Goal: Information Seeking & Learning: Find specific fact

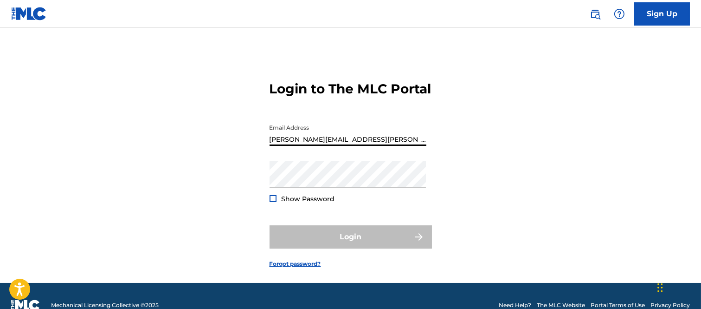
type input "[PERSON_NAME][EMAIL_ADDRESS][PERSON_NAME][DOMAIN_NAME]"
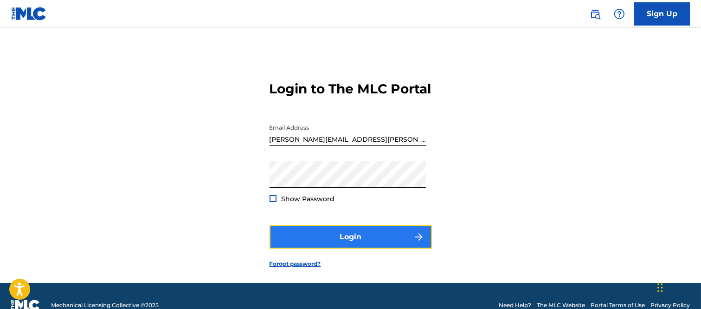
click at [397, 248] on button "Login" at bounding box center [351, 236] width 162 height 23
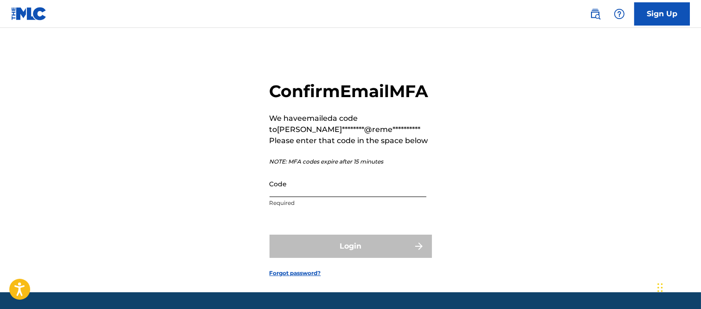
click at [308, 197] on input "Code" at bounding box center [348, 183] width 157 height 26
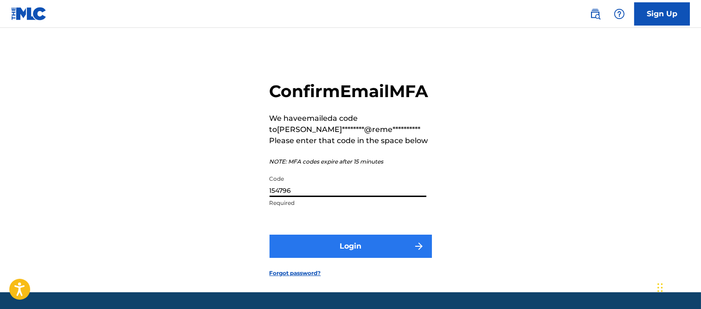
type input "154796"
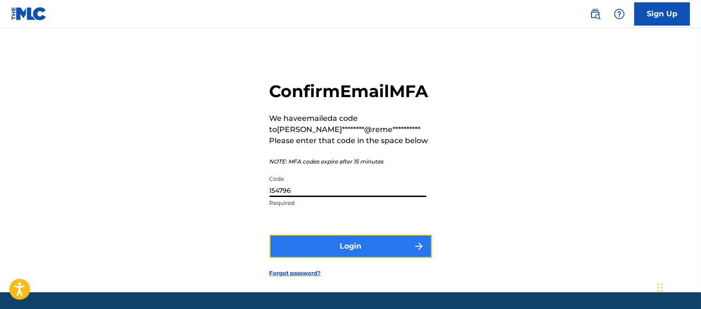
click at [400, 258] on button "Login" at bounding box center [351, 245] width 162 height 23
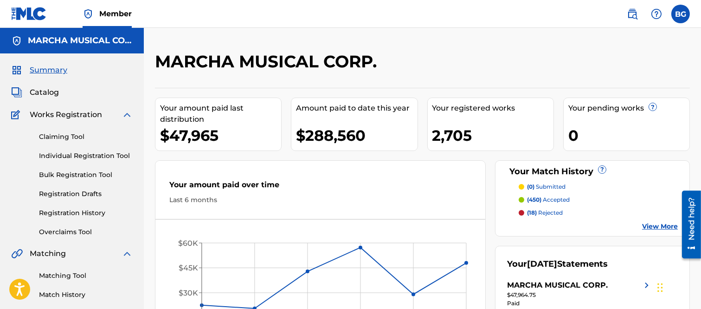
drag, startPoint x: 78, startPoint y: 154, endPoint x: 83, endPoint y: 147, distance: 8.4
click at [78, 154] on link "Individual Registration Tool" at bounding box center [86, 156] width 94 height 10
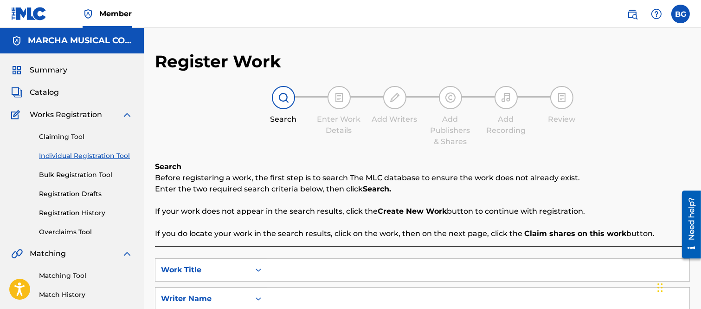
click at [289, 267] on input "Search Form" at bounding box center [478, 270] width 422 height 22
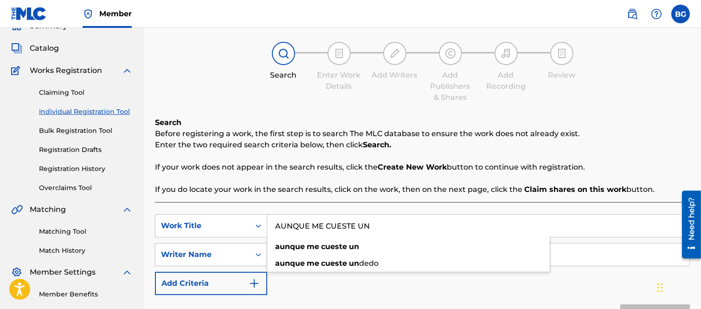
scroll to position [103, 0]
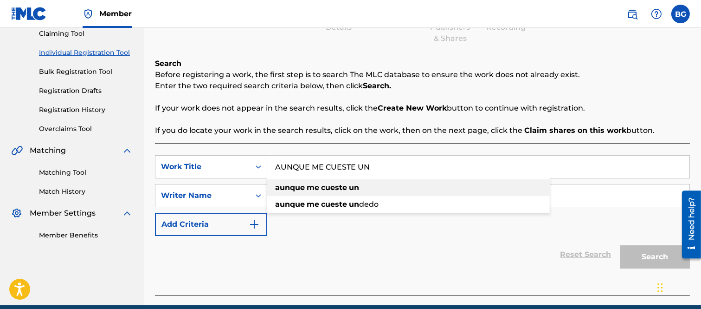
click at [347, 187] on strong "cueste" at bounding box center [334, 187] width 26 height 9
type input "aunque me cueste un"
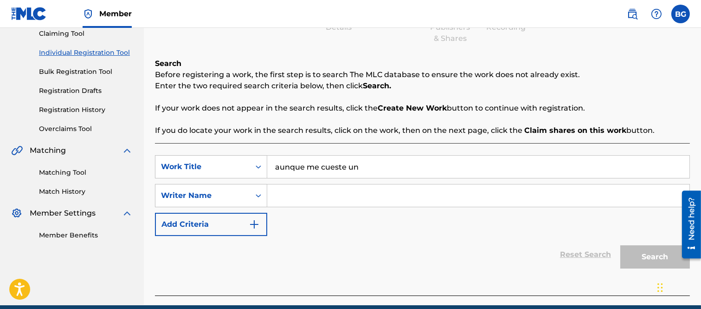
click at [319, 197] on input "Search Form" at bounding box center [478, 195] width 422 height 22
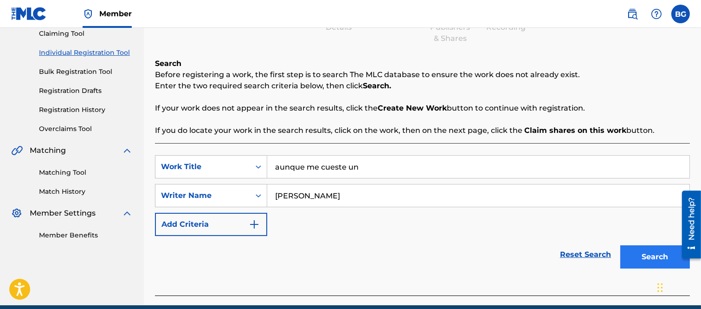
type input "[PERSON_NAME]"
click at [642, 253] on button "Search" at bounding box center [656, 256] width 70 height 23
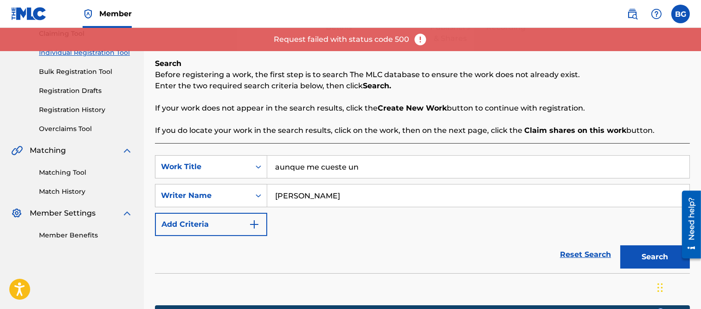
click at [369, 163] on input "aunque me cueste un" at bounding box center [478, 166] width 422 height 22
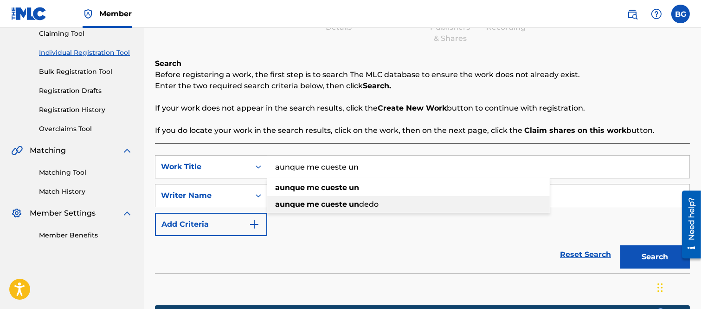
click at [340, 206] on strong "cueste" at bounding box center [334, 204] width 26 height 9
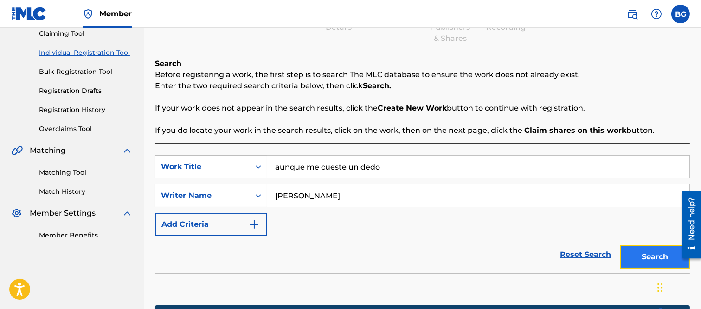
click at [651, 254] on button "Search" at bounding box center [656, 256] width 70 height 23
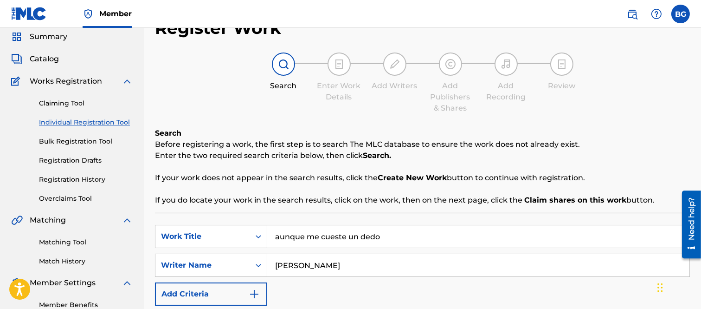
scroll to position [52, 0]
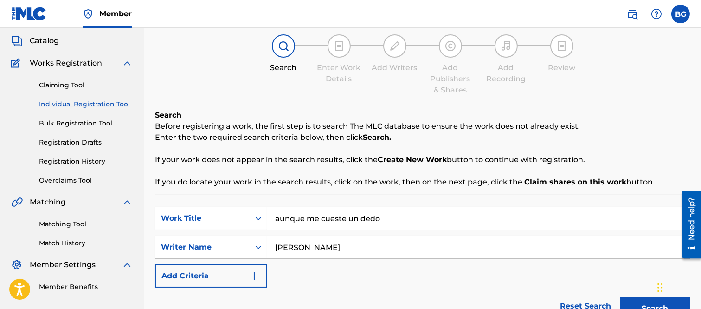
click at [386, 212] on input "aunque me cueste un dedo" at bounding box center [478, 218] width 422 height 22
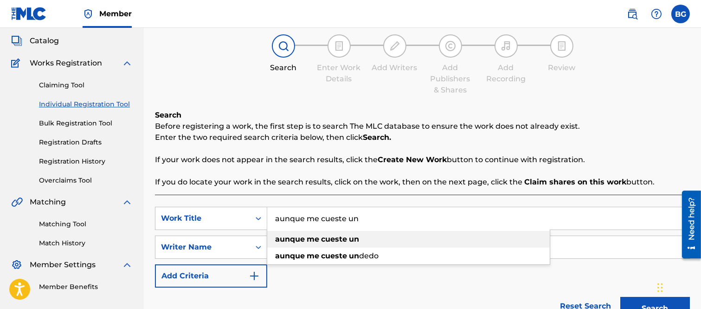
click at [322, 239] on div "aunque me cueste un" at bounding box center [408, 239] width 283 height 17
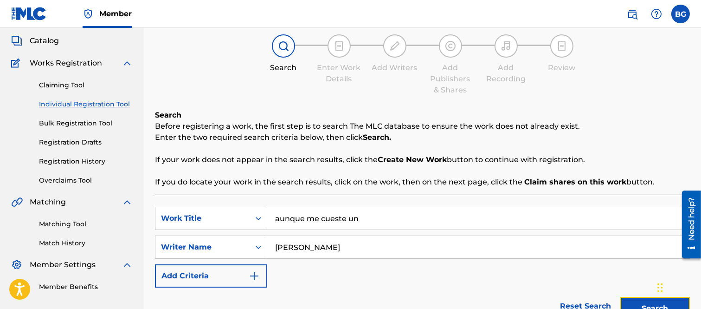
drag, startPoint x: 634, startPoint y: 300, endPoint x: 592, endPoint y: 266, distance: 53.5
click at [635, 300] on button "Search" at bounding box center [656, 308] width 70 height 23
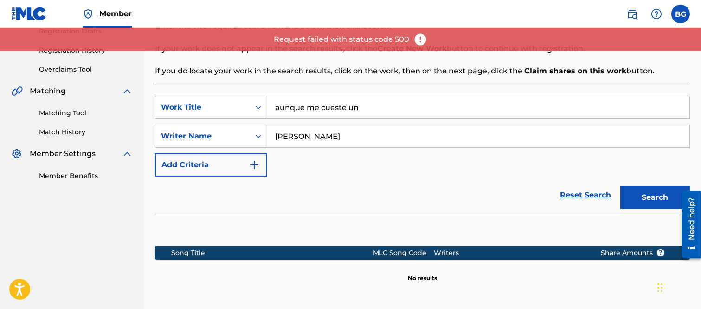
scroll to position [103, 0]
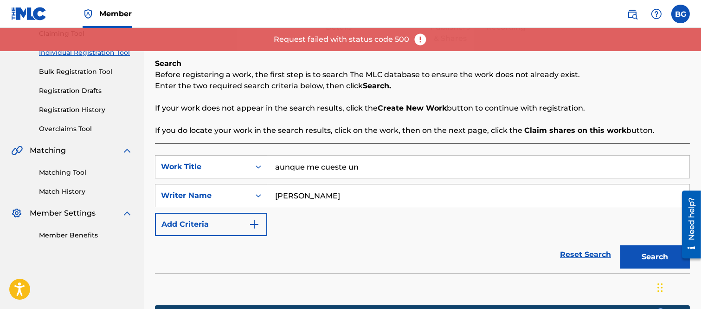
click at [382, 162] on input "aunque me cueste un" at bounding box center [478, 166] width 422 height 22
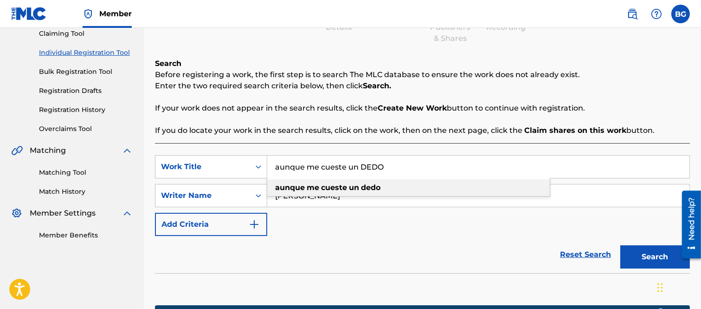
click at [316, 188] on strong "me" at bounding box center [313, 187] width 13 height 9
type input "aunque me cueste un dedo"
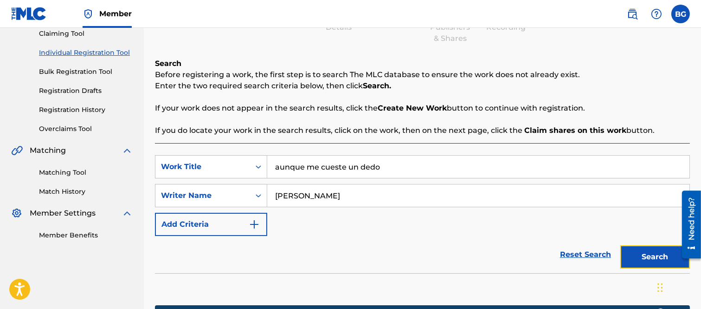
drag, startPoint x: 641, startPoint y: 254, endPoint x: 602, endPoint y: 238, distance: 43.1
click at [641, 254] on button "Search" at bounding box center [656, 256] width 70 height 23
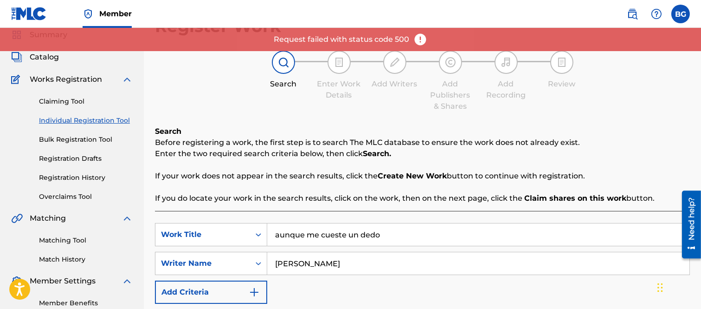
scroll to position [0, 0]
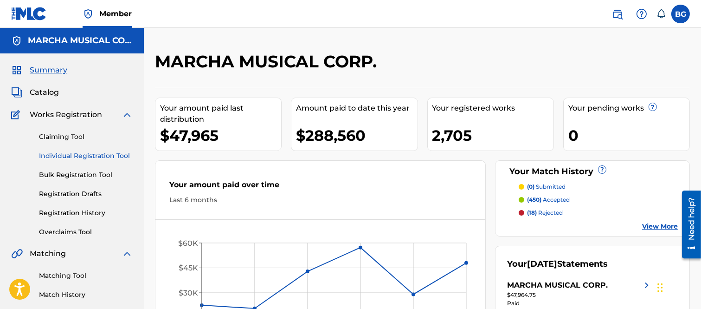
drag, startPoint x: 71, startPoint y: 155, endPoint x: 81, endPoint y: 152, distance: 10.6
click at [71, 155] on link "Individual Registration Tool" at bounding box center [86, 156] width 94 height 10
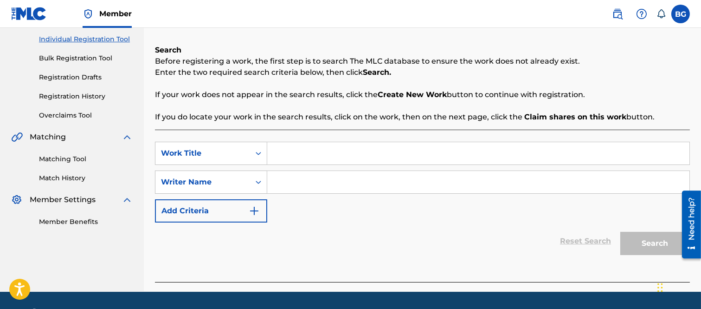
scroll to position [144, 0]
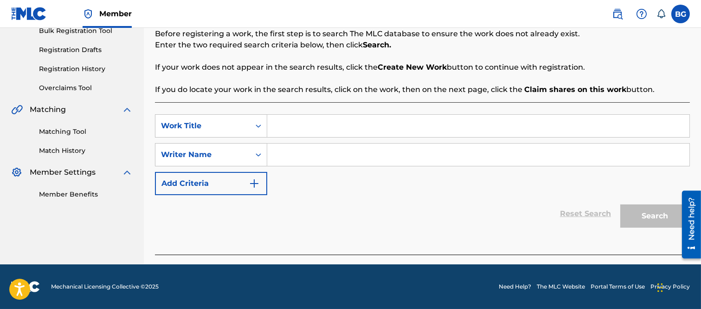
click at [294, 125] on input "Search Form" at bounding box center [478, 126] width 422 height 22
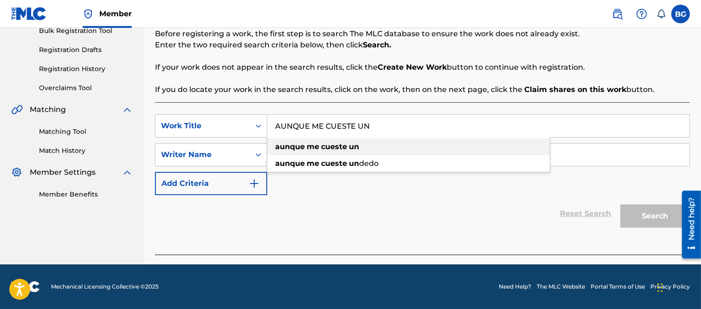
click at [300, 145] on strong "aunque" at bounding box center [290, 146] width 30 height 9
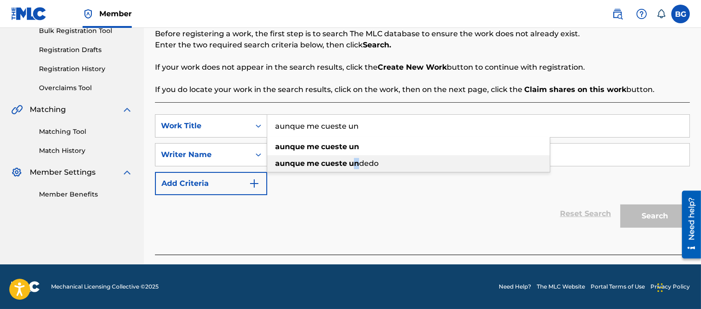
click at [357, 163] on strong "un" at bounding box center [354, 163] width 10 height 9
type input "aunque me cueste un dedo"
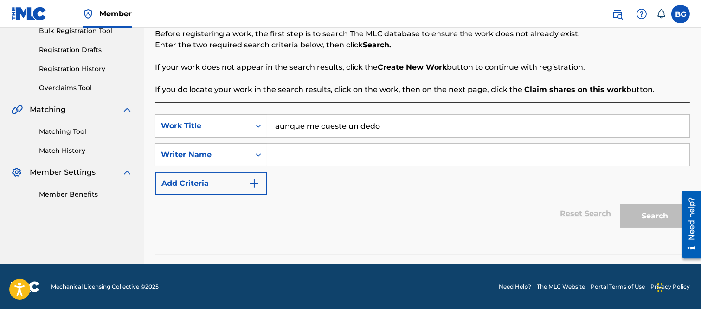
click at [333, 160] on input "Search Form" at bounding box center [478, 154] width 422 height 22
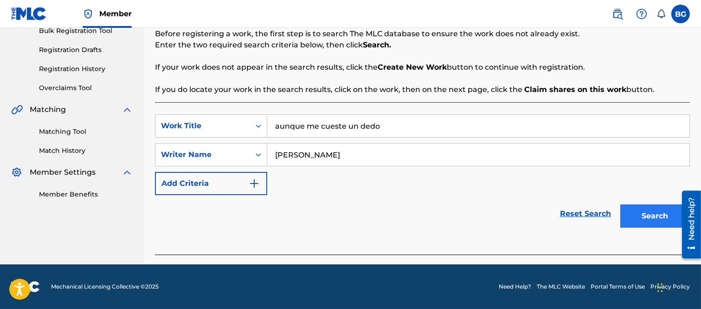
type input "[PERSON_NAME]"
click at [642, 212] on button "Search" at bounding box center [656, 215] width 70 height 23
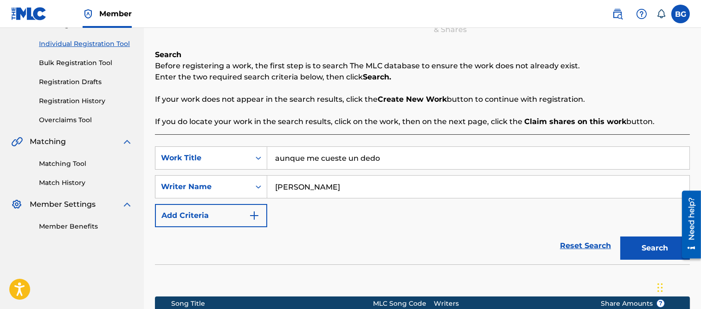
scroll to position [0, 0]
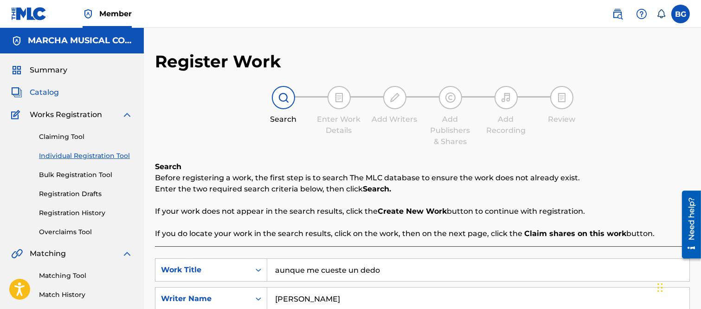
click at [52, 89] on span "Catalog" at bounding box center [44, 92] width 29 height 11
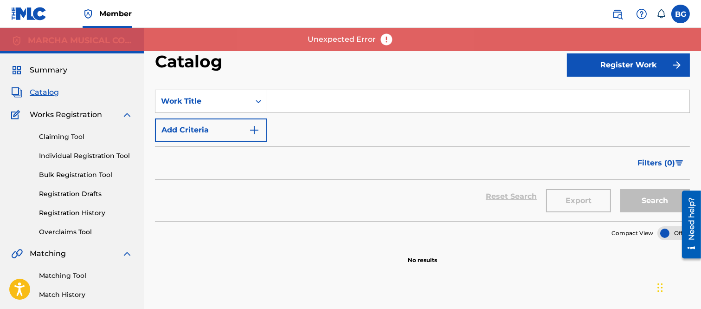
click at [291, 103] on input "Search Form" at bounding box center [478, 101] width 422 height 22
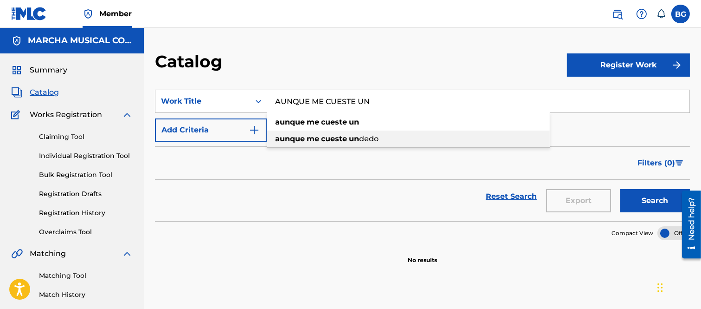
click at [360, 139] on span "dedo" at bounding box center [368, 138] width 19 height 9
type input "aunque me cueste un dedo"
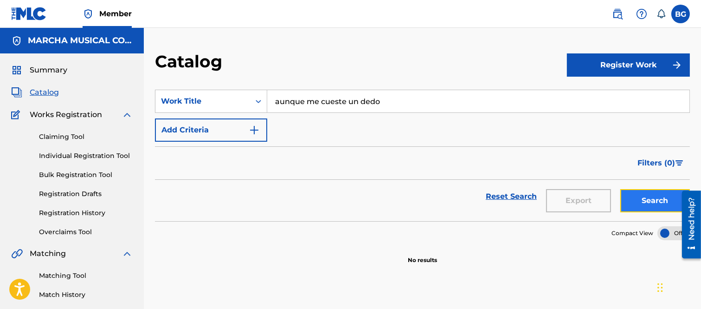
click at [638, 195] on button "Search" at bounding box center [656, 200] width 70 height 23
click at [641, 196] on button "Search" at bounding box center [656, 200] width 70 height 23
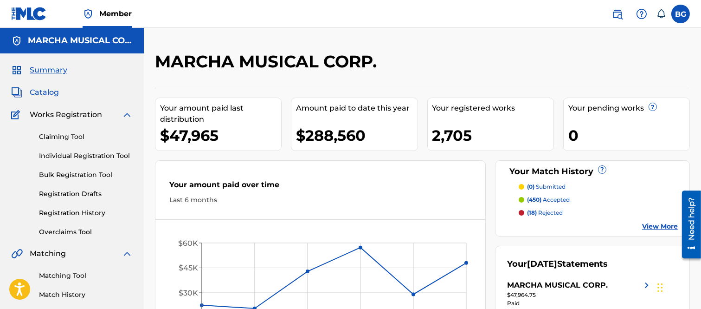
click at [50, 93] on span "Catalog" at bounding box center [44, 92] width 29 height 11
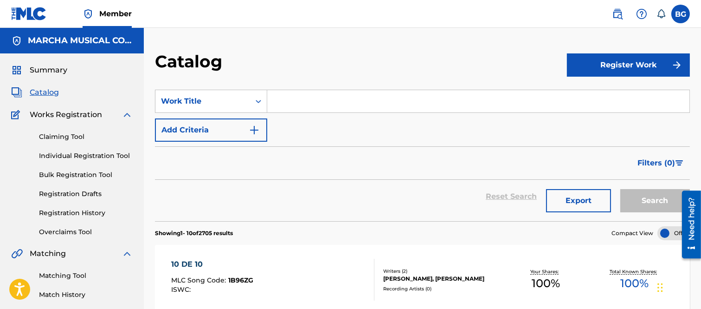
click at [275, 100] on input "Search Form" at bounding box center [478, 101] width 422 height 22
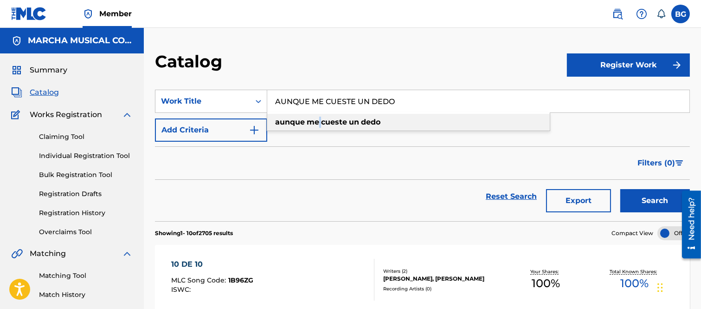
click at [321, 118] on span "Search Form" at bounding box center [320, 121] width 2 height 9
type input "aunque me cueste un dedo"
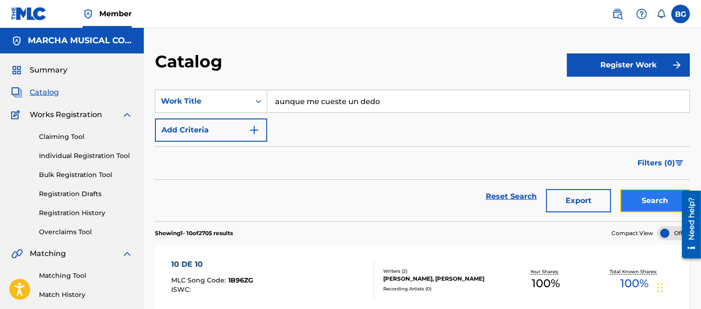
click at [631, 196] on button "Search" at bounding box center [656, 200] width 70 height 23
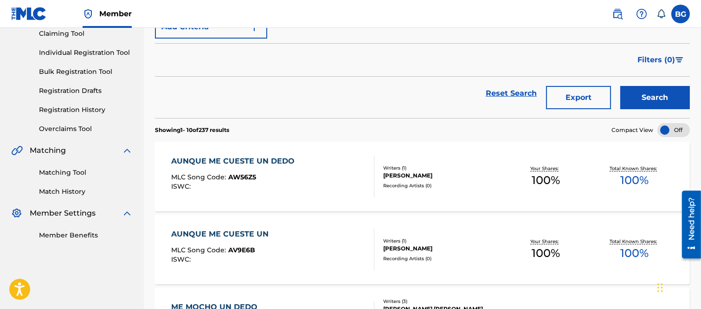
scroll to position [155, 0]
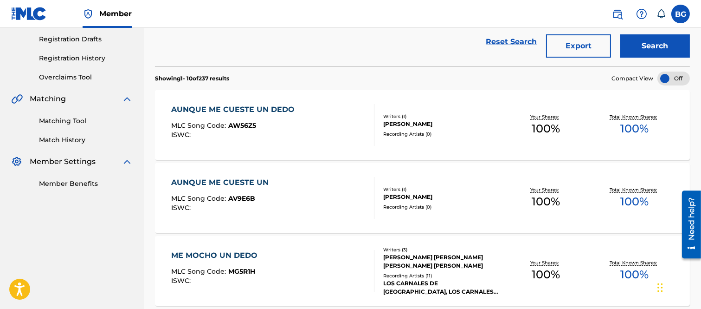
click at [239, 181] on div "AUNQUE ME CUESTE UN" at bounding box center [222, 182] width 102 height 11
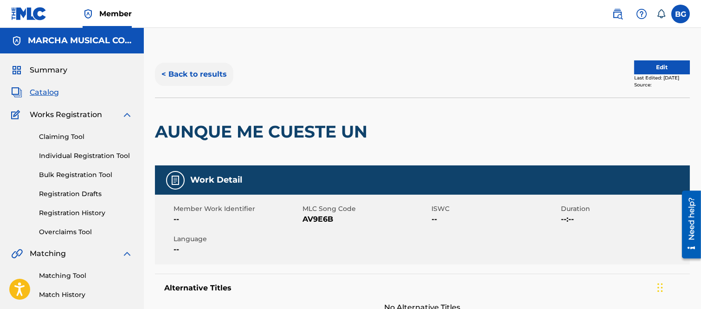
click at [166, 73] on button "< Back to results" at bounding box center [194, 74] width 78 height 23
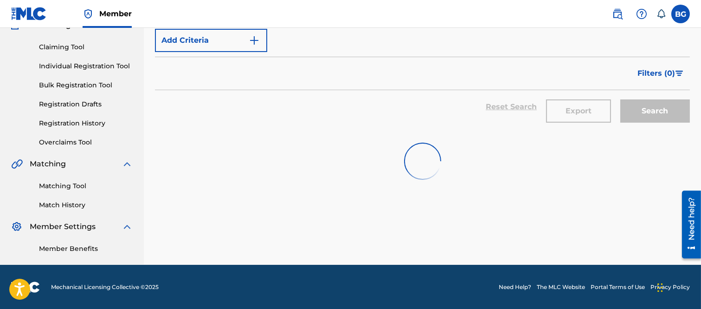
scroll to position [155, 0]
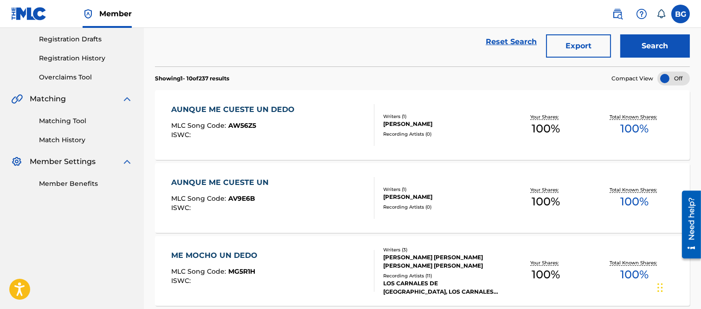
click at [209, 108] on div "AUNQUE ME CUESTE UN DEDO" at bounding box center [235, 109] width 128 height 11
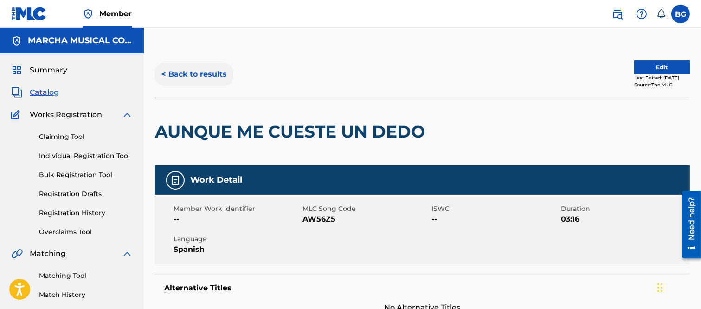
click at [168, 73] on button "< Back to results" at bounding box center [194, 74] width 78 height 23
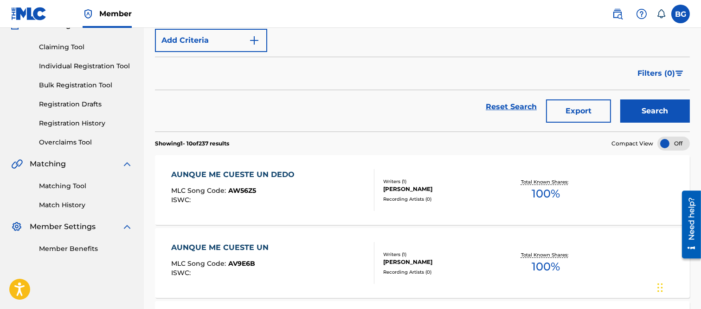
scroll to position [155, 0]
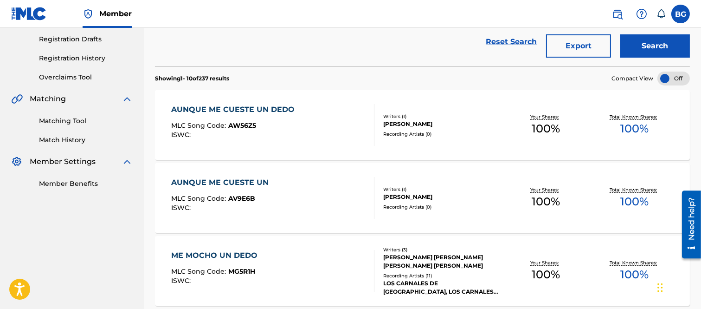
click at [244, 182] on div "AUNQUE ME CUESTE UN" at bounding box center [222, 182] width 102 height 11
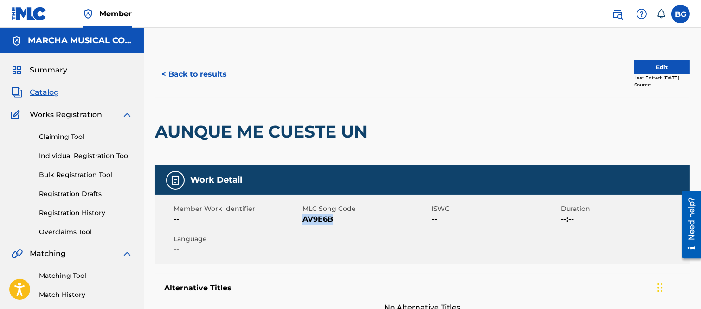
drag, startPoint x: 304, startPoint y: 220, endPoint x: 331, endPoint y: 219, distance: 27.4
click at [331, 219] on span "AV9E6B" at bounding box center [366, 219] width 127 height 11
copy span "AV9E6B"
click at [262, 58] on div "< Back to results Edit Last Edited: September 30, 2018 Source:" at bounding box center [422, 74] width 535 height 46
click at [165, 72] on button "< Back to results" at bounding box center [194, 74] width 78 height 23
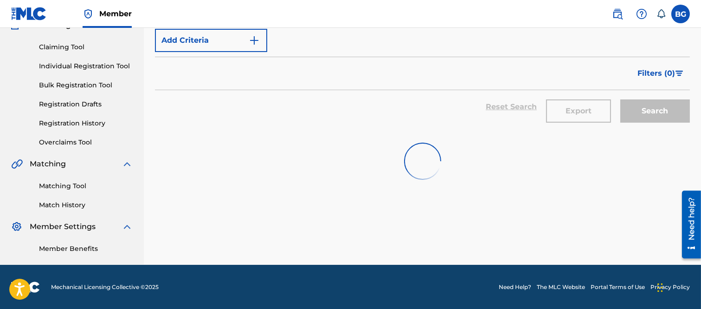
scroll to position [155, 0]
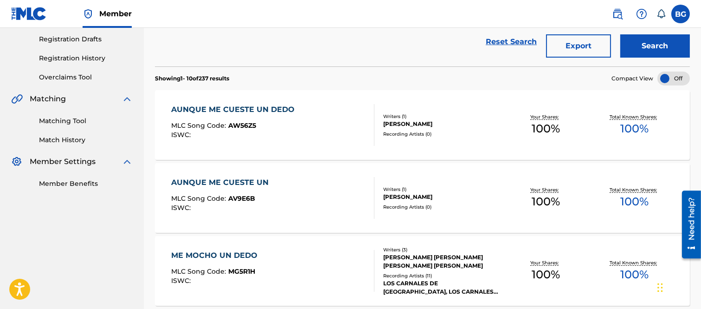
click at [222, 112] on div "AUNQUE ME CUESTE UN DEDO" at bounding box center [235, 109] width 128 height 11
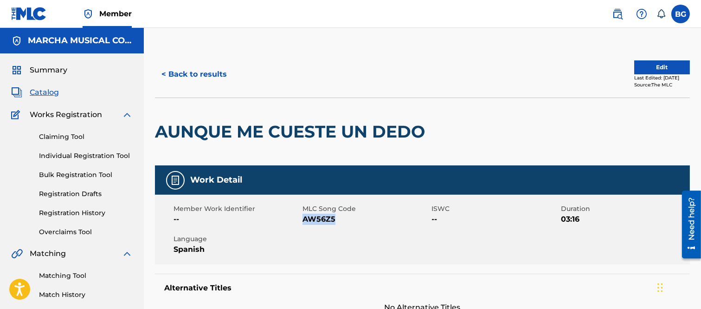
drag, startPoint x: 303, startPoint y: 217, endPoint x: 335, endPoint y: 216, distance: 31.6
click at [335, 216] on span "AW56Z5" at bounding box center [366, 219] width 127 height 11
copy span "AW56Z5"
